Goal: Book appointment/travel/reservation

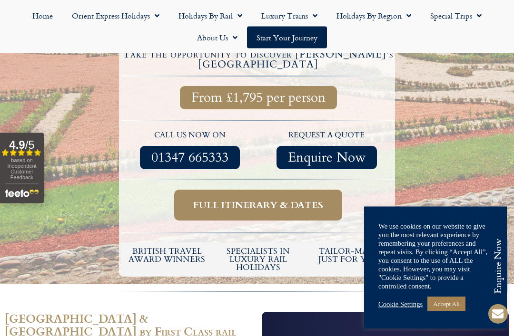
scroll to position [372, 0]
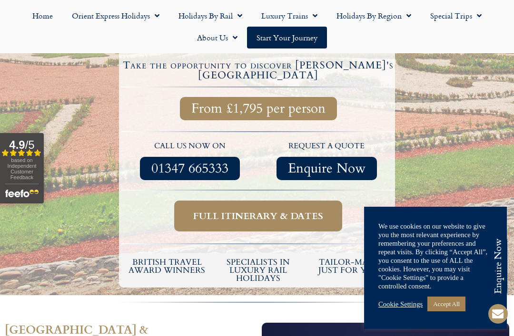
click at [209, 210] on span "Full itinerary & dates" at bounding box center [258, 216] width 130 height 12
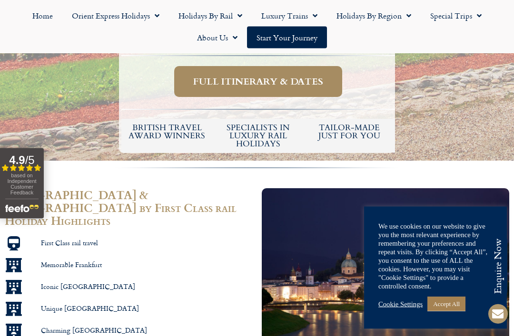
scroll to position [507, 0]
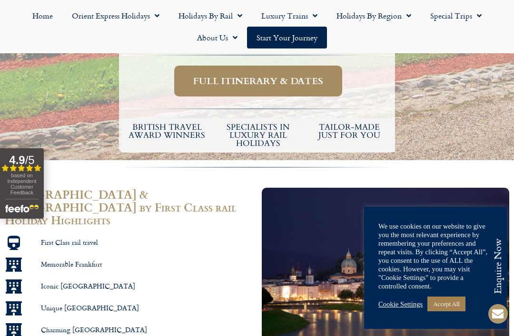
click at [452, 312] on link "Accept All" at bounding box center [446, 304] width 38 height 15
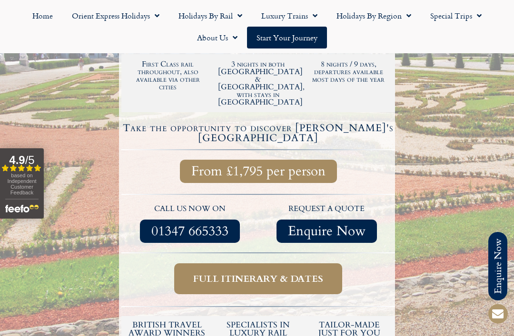
scroll to position [308, 0]
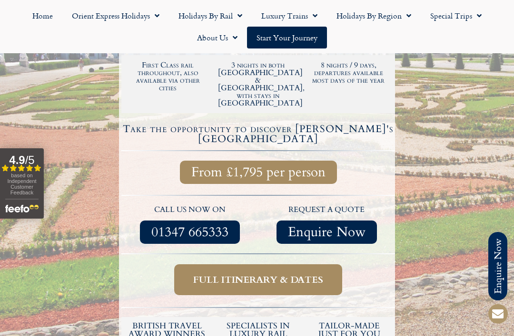
click at [227, 274] on span "Full itinerary & dates" at bounding box center [258, 280] width 130 height 12
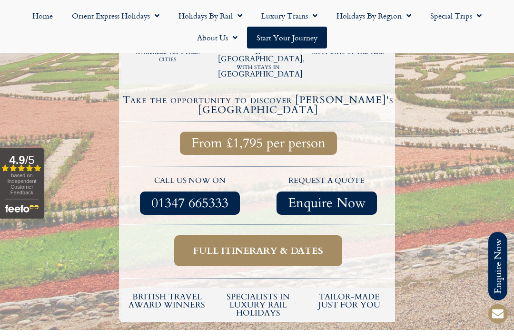
scroll to position [339, 0]
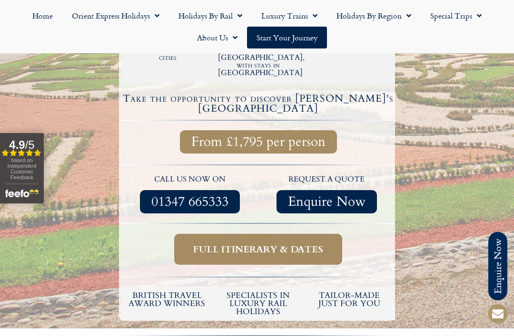
click at [240, 244] on span "Full itinerary & dates" at bounding box center [258, 250] width 130 height 12
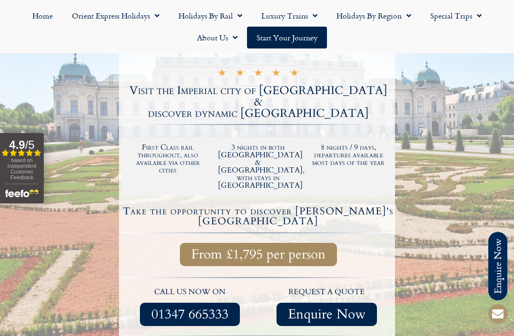
scroll to position [222, 0]
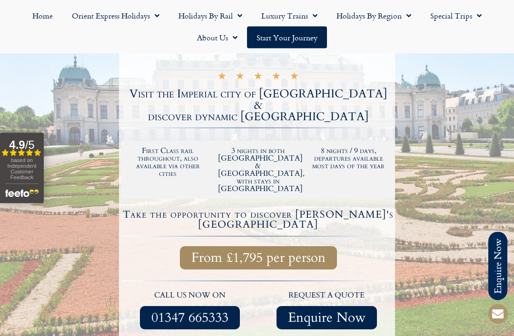
click at [285, 40] on link "Start your Journey" at bounding box center [287, 38] width 80 height 22
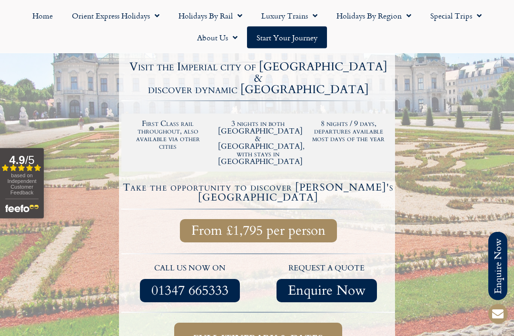
scroll to position [247, 0]
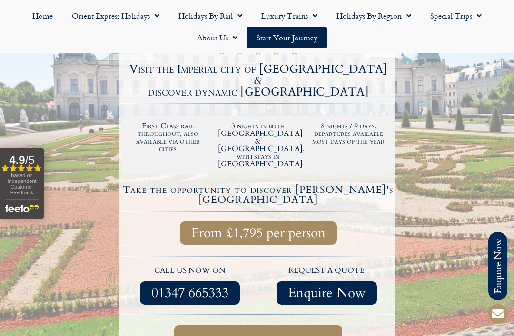
click at [242, 227] on span "From £1,795 per person" at bounding box center [258, 233] width 134 height 12
click at [209, 335] on span "Full itinerary & dates" at bounding box center [258, 341] width 130 height 12
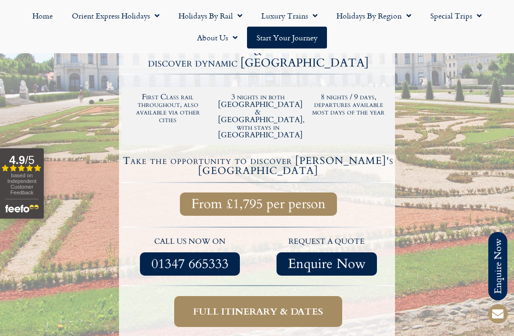
scroll to position [278, 0]
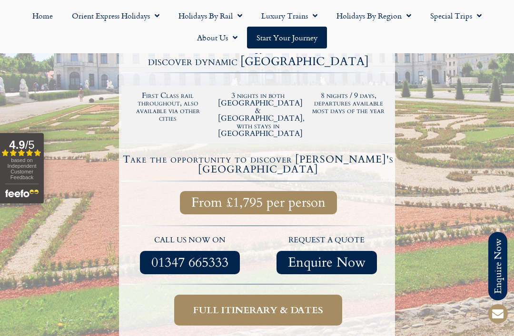
scroll to position [403, 0]
